Goal: Check status: Check status

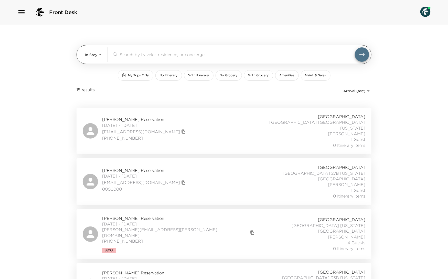
click at [195, 51] on input "search" at bounding box center [237, 54] width 235 height 6
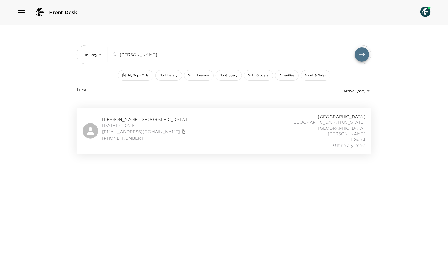
type input "rivard"
click at [189, 128] on div "Brent Rivard Reservation 08/31/2025 - 09/02/2025 brivard@pathfinderfunds.com (6…" at bounding box center [224, 131] width 282 height 34
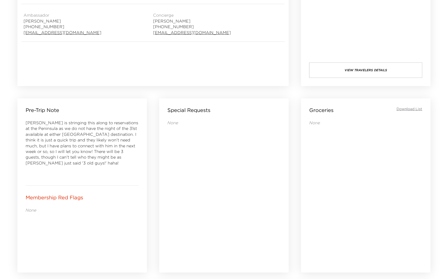
scroll to position [210, 0]
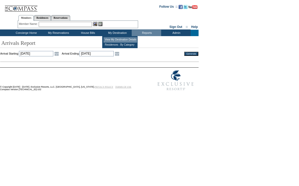
click at [111, 39] on td "View My Destination Details" at bounding box center [120, 39] width 34 height 5
